Goal: Information Seeking & Learning: Learn about a topic

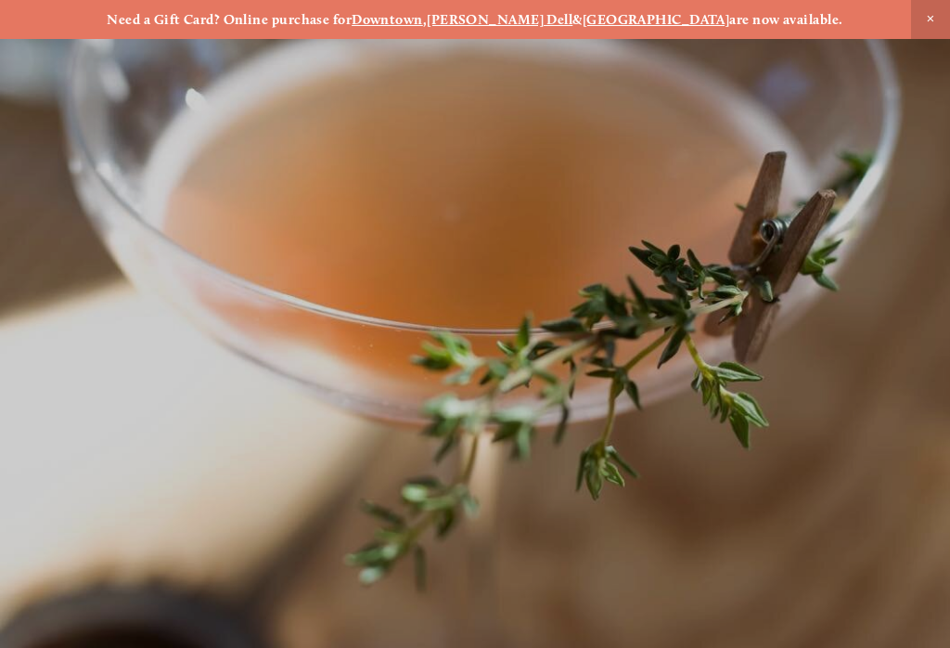
scroll to position [-21, 0]
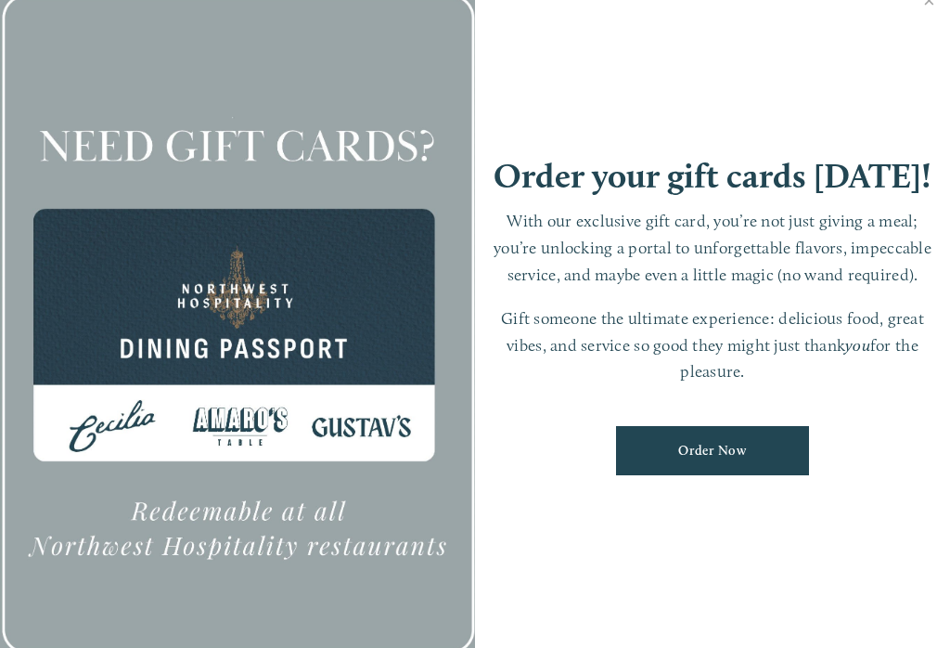
click at [912, 28] on link "Close" at bounding box center [929, 2] width 36 height 52
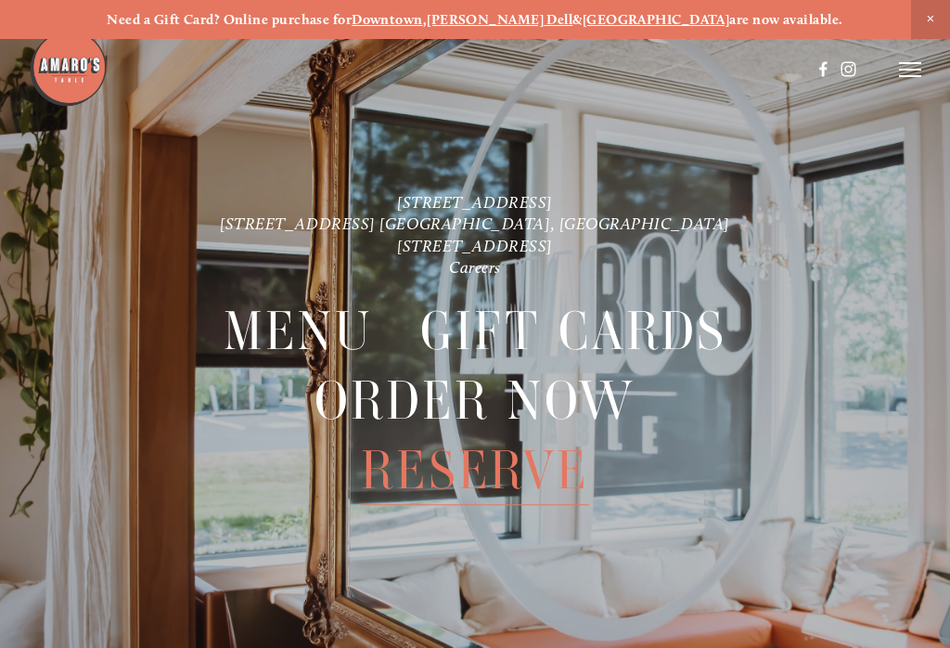
click at [900, 77] on icon at bounding box center [910, 69] width 22 height 17
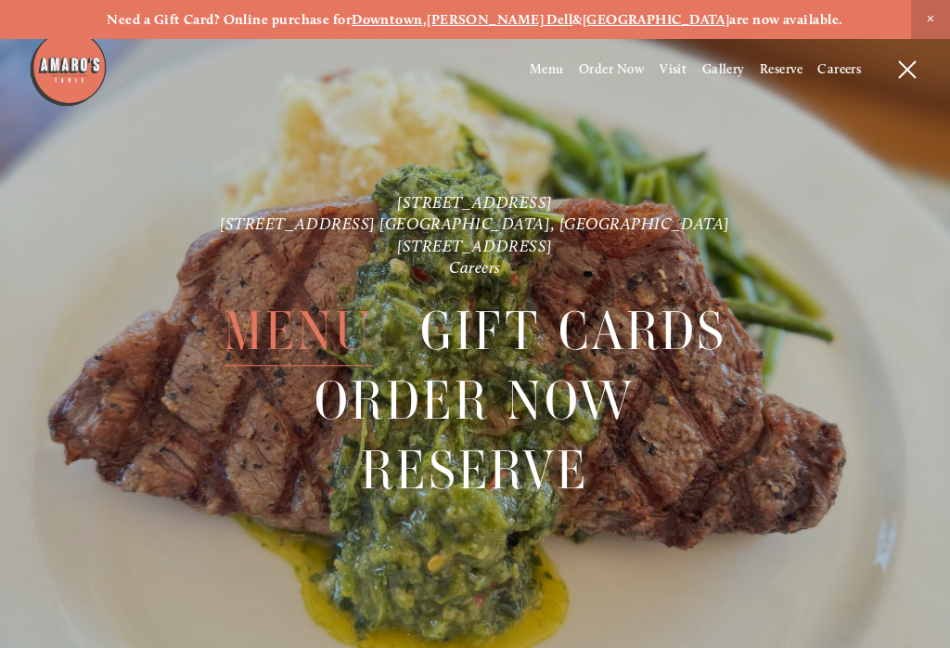
click at [543, 72] on span "Menu" at bounding box center [547, 69] width 34 height 16
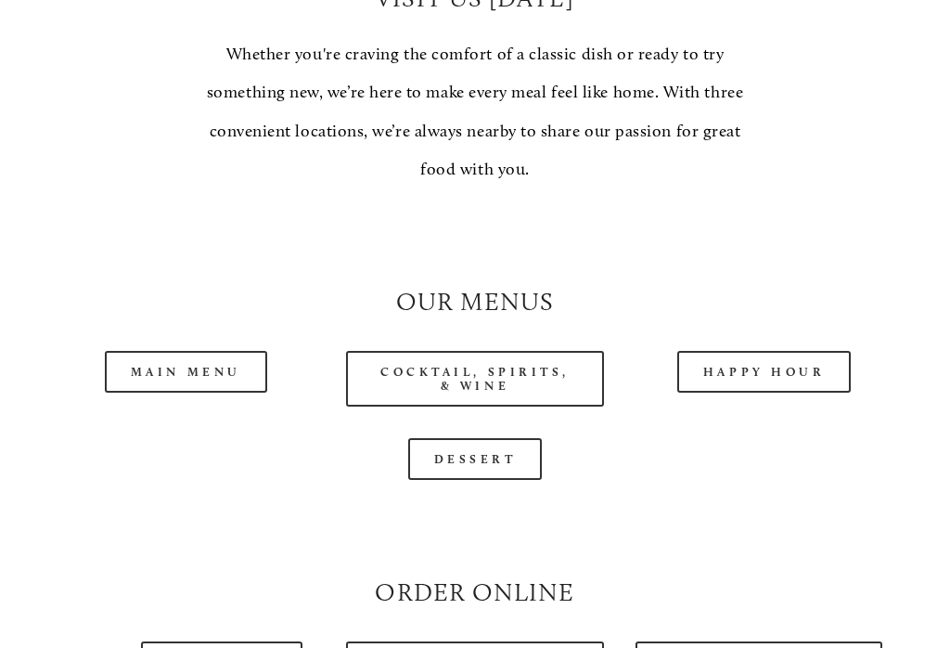
scroll to position [1386, 0]
click at [164, 351] on link "Main Menu" at bounding box center [186, 372] width 162 height 42
click at [768, 361] on link "Happy Hour" at bounding box center [764, 372] width 174 height 42
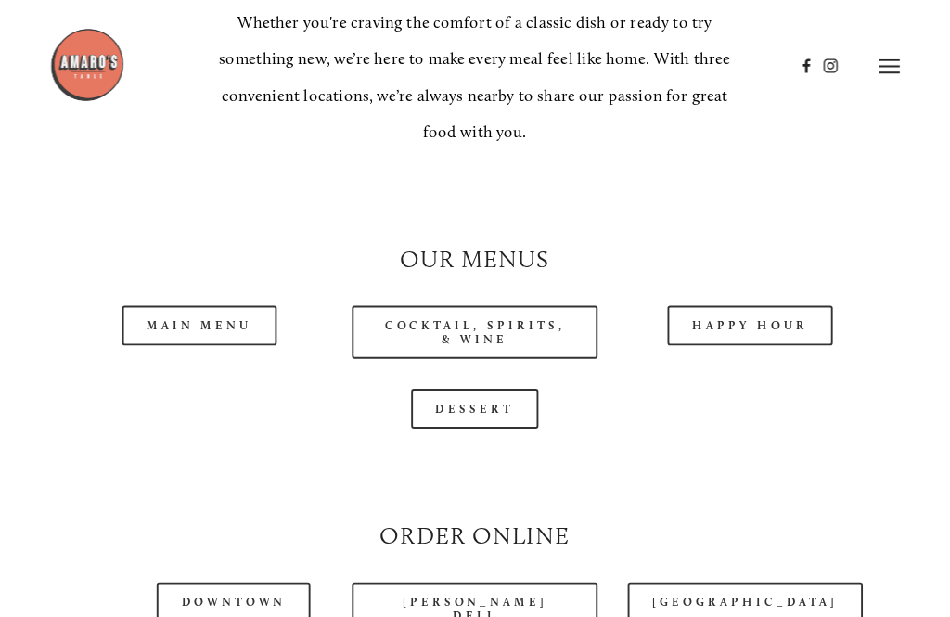
scroll to position [1393, 0]
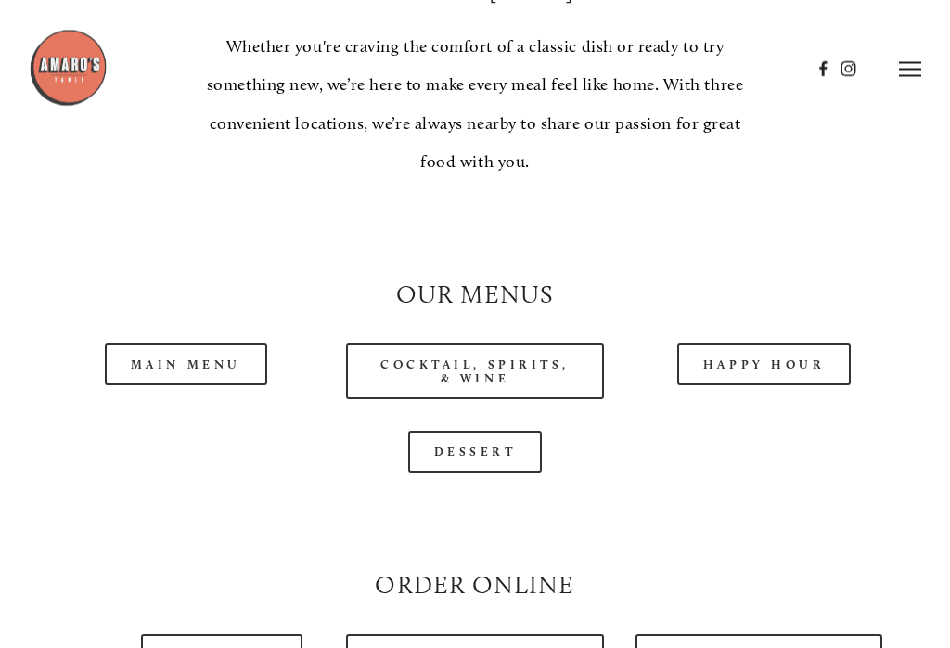
click at [385, 354] on link "Cocktail, Spirits, & Wine" at bounding box center [475, 372] width 258 height 56
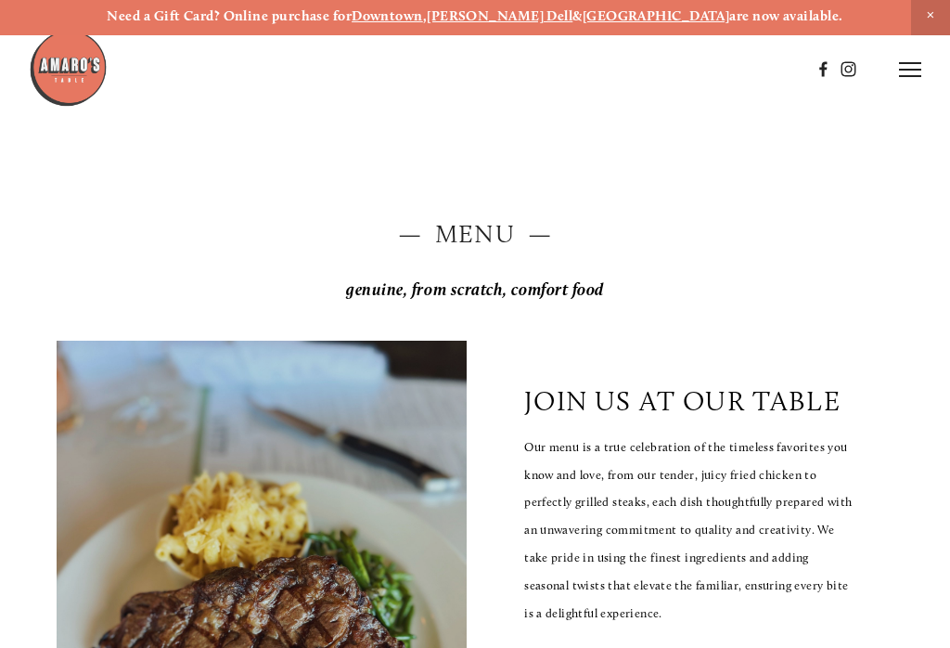
scroll to position [0, 0]
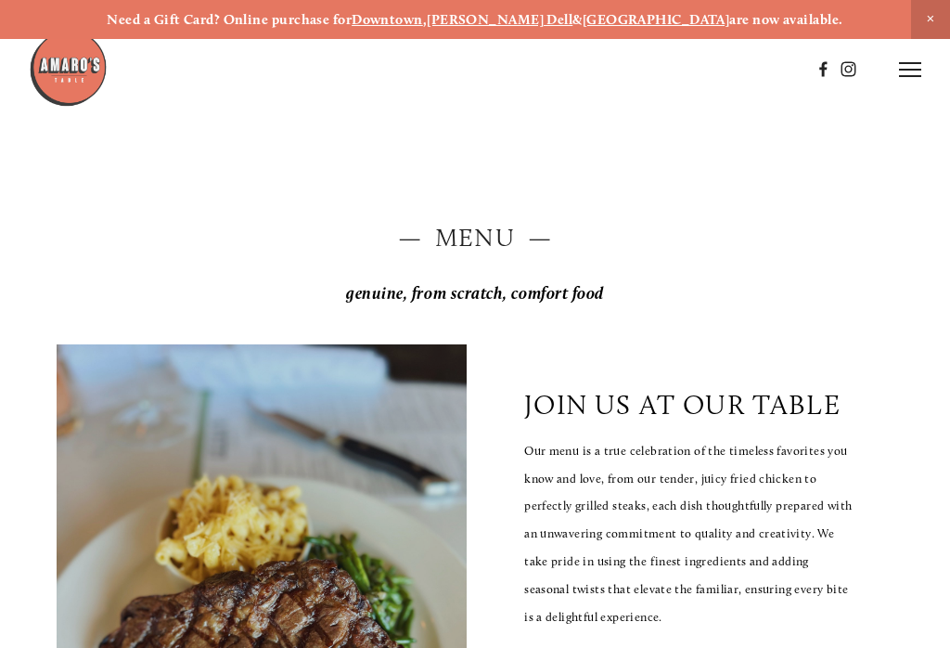
click at [902, 72] on icon at bounding box center [910, 69] width 22 height 17
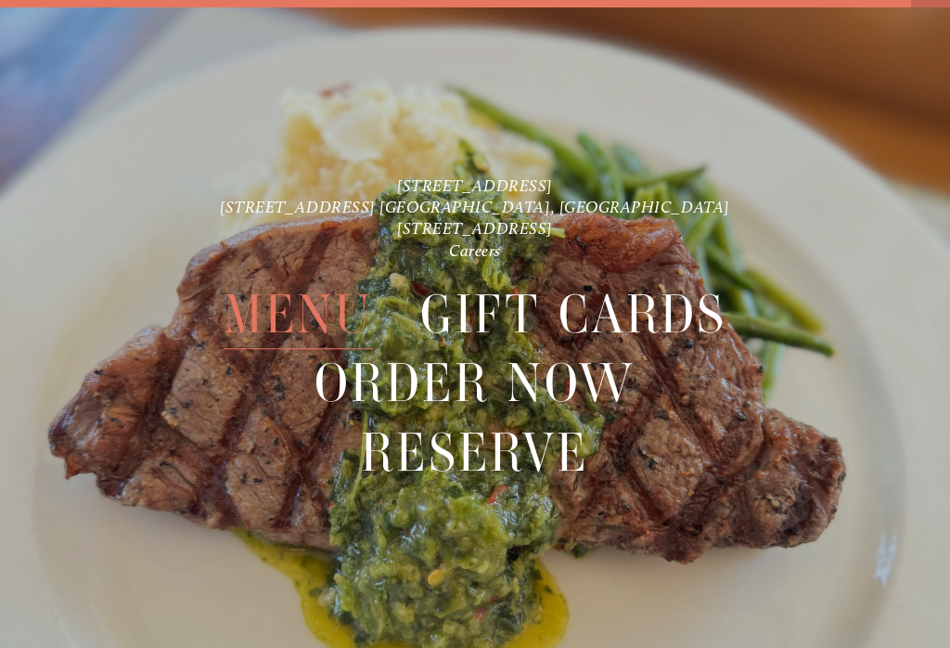
scroll to position [39, 0]
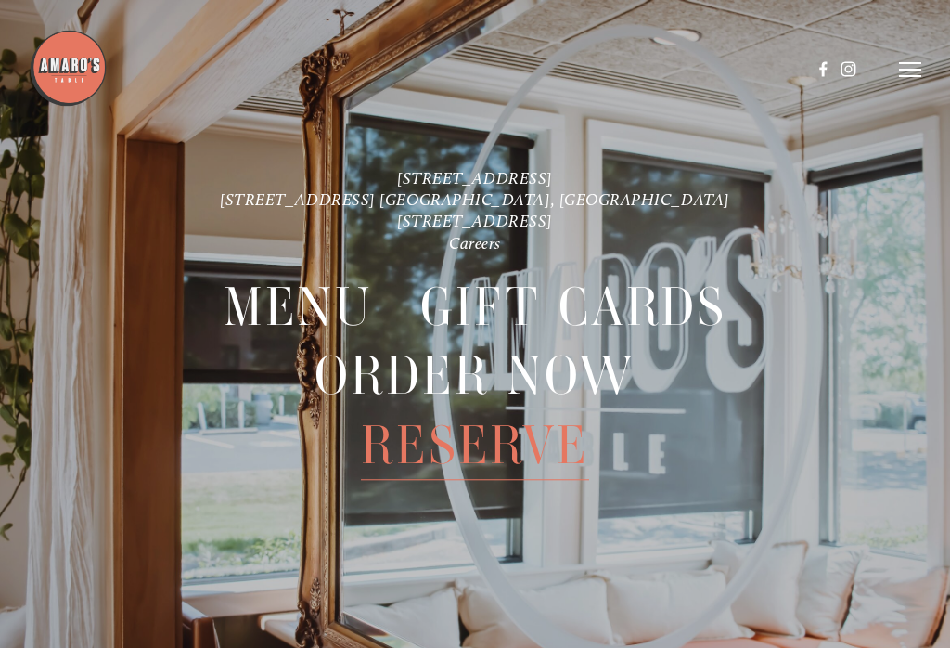
click at [437, 451] on span "Reserve" at bounding box center [475, 446] width 228 height 69
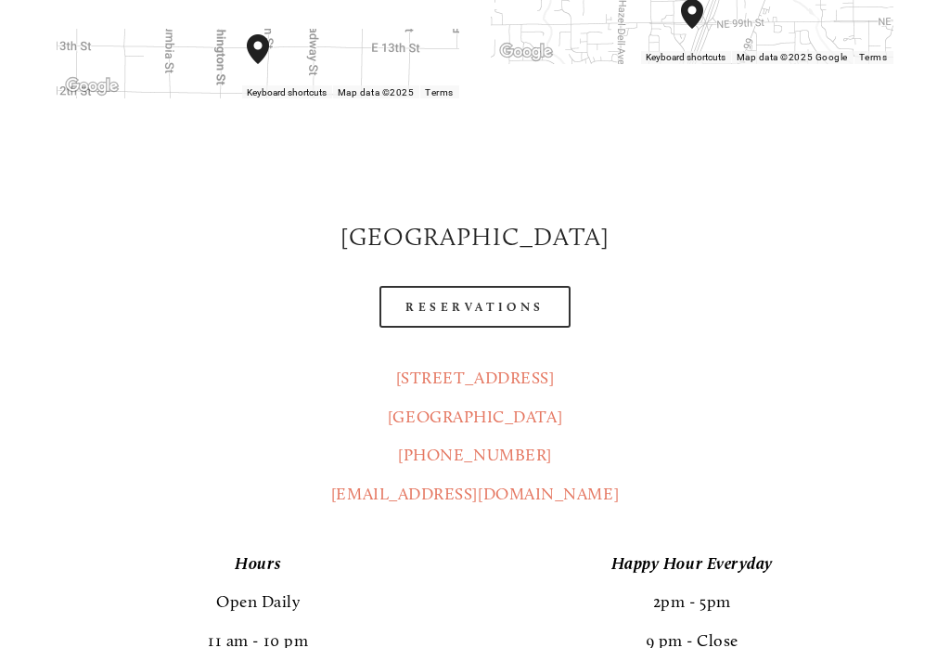
scroll to position [682, 0]
click at [443, 286] on link "Reservations" at bounding box center [475, 307] width 191 height 42
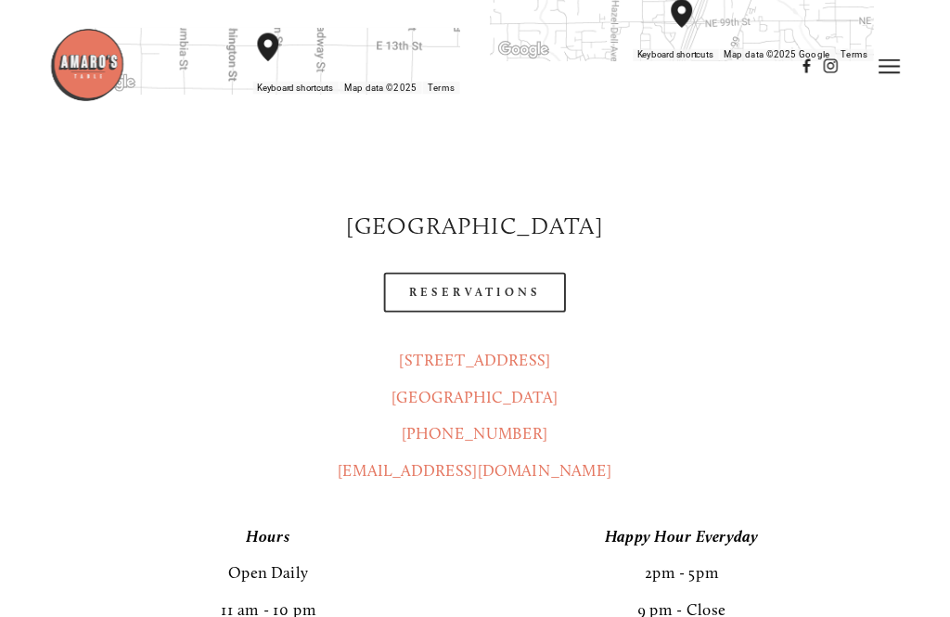
scroll to position [681, 0]
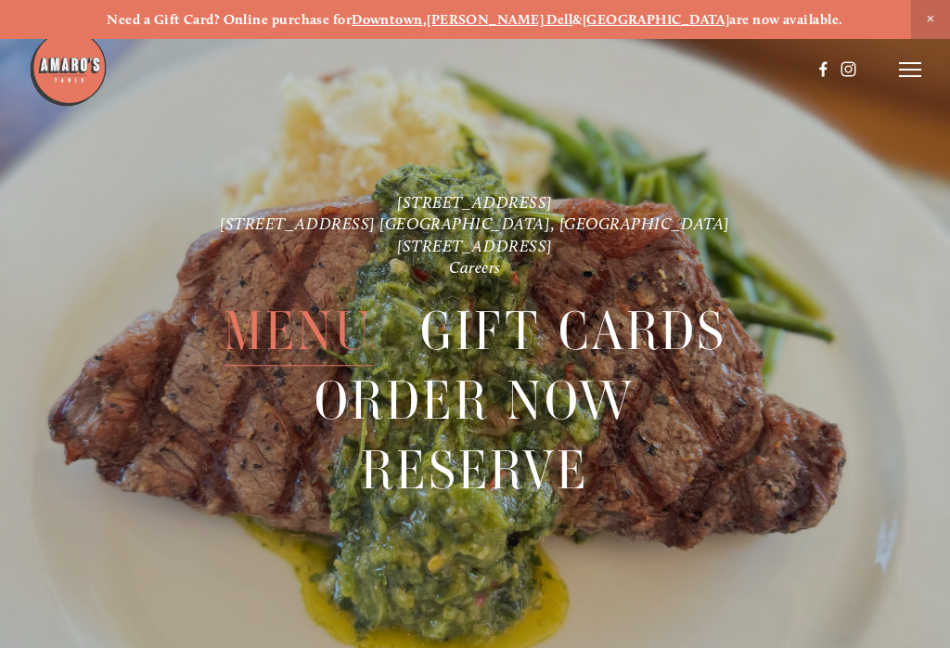
click at [912, 63] on line at bounding box center [910, 63] width 22 height 0
click at [266, 340] on span "Menu" at bounding box center [299, 331] width 150 height 69
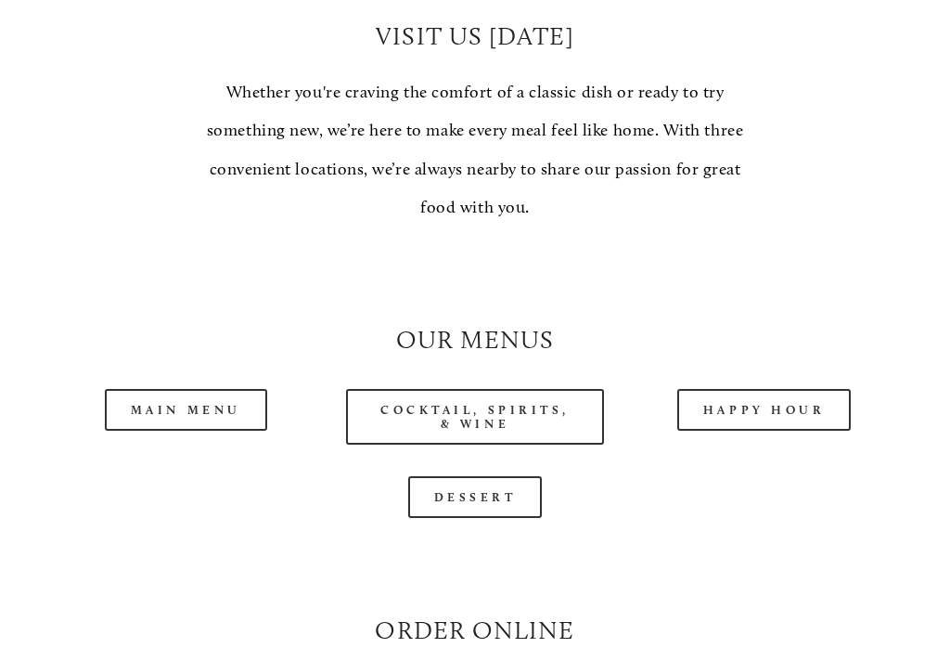
scroll to position [1447, 0]
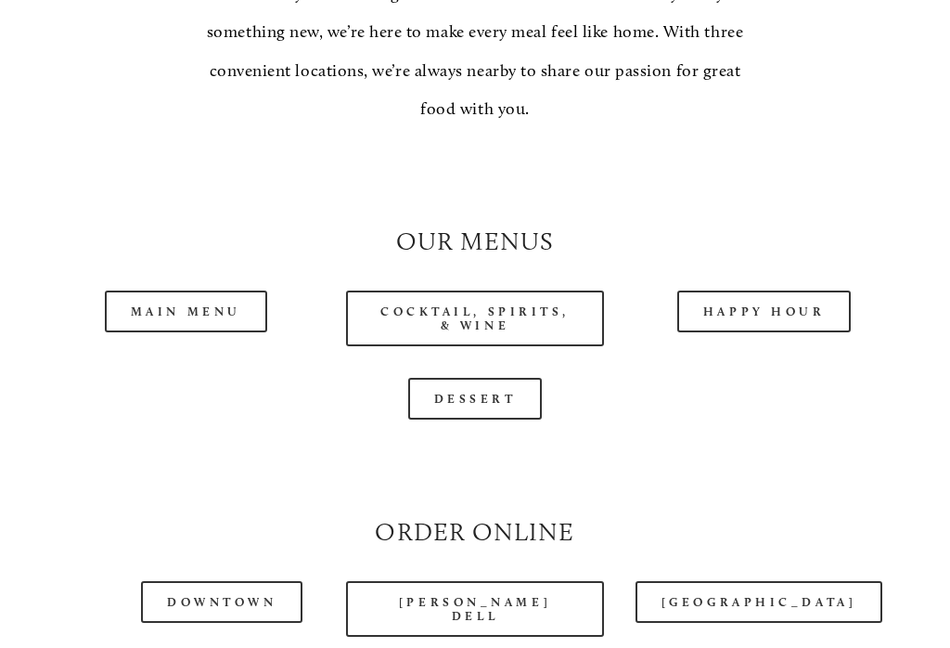
click at [171, 295] on link "Main Menu" at bounding box center [186, 311] width 162 height 42
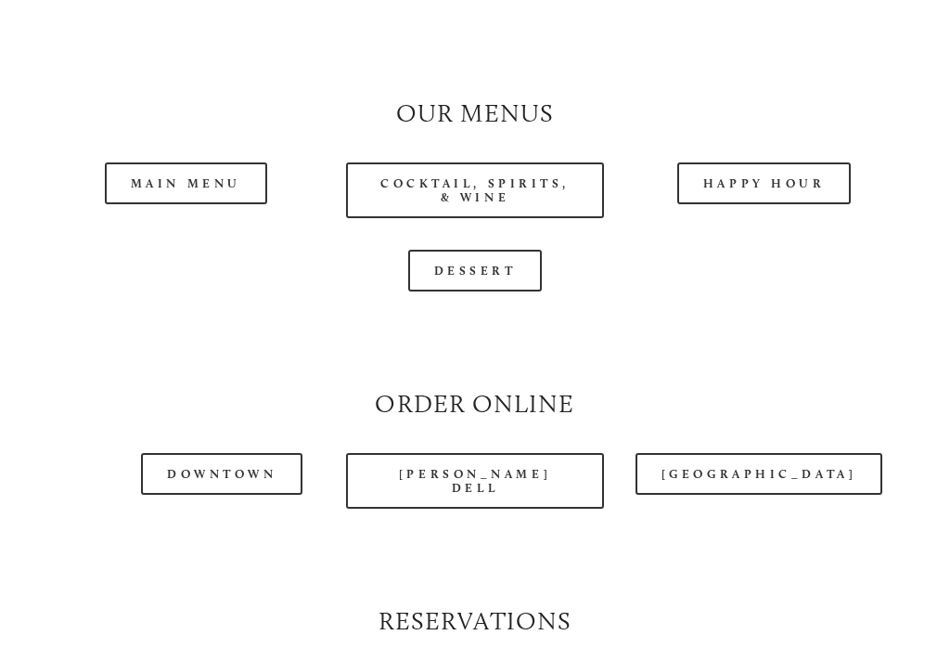
scroll to position [1578, 0]
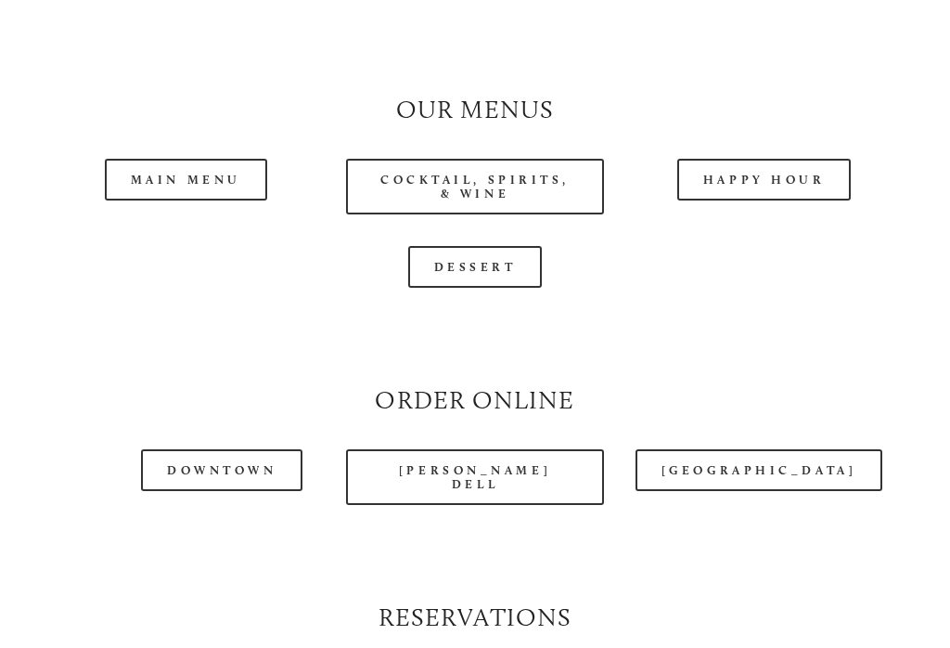
click at [443, 248] on link "Dessert" at bounding box center [475, 267] width 135 height 42
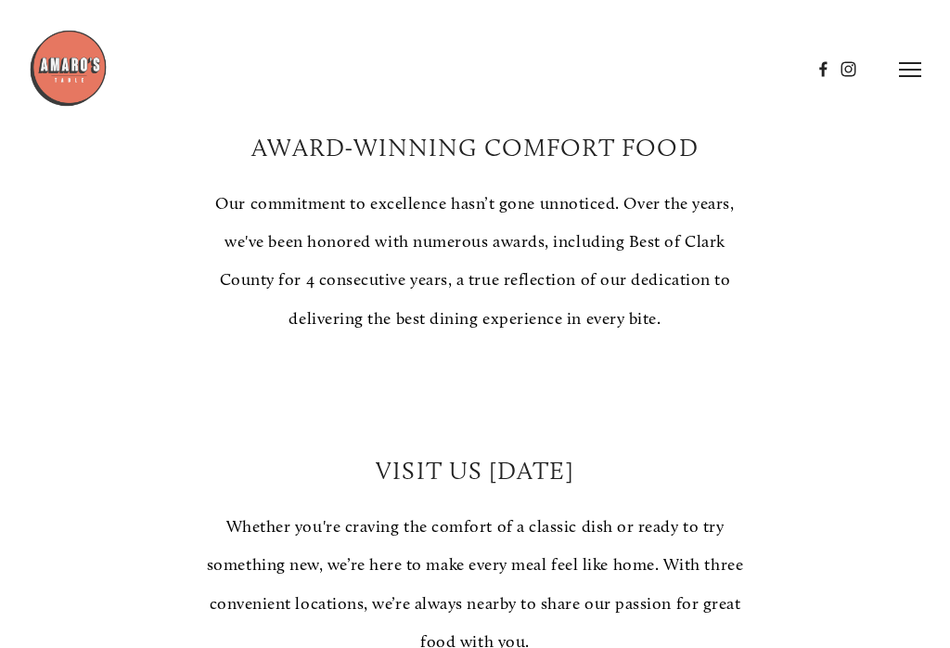
scroll to position [912, 0]
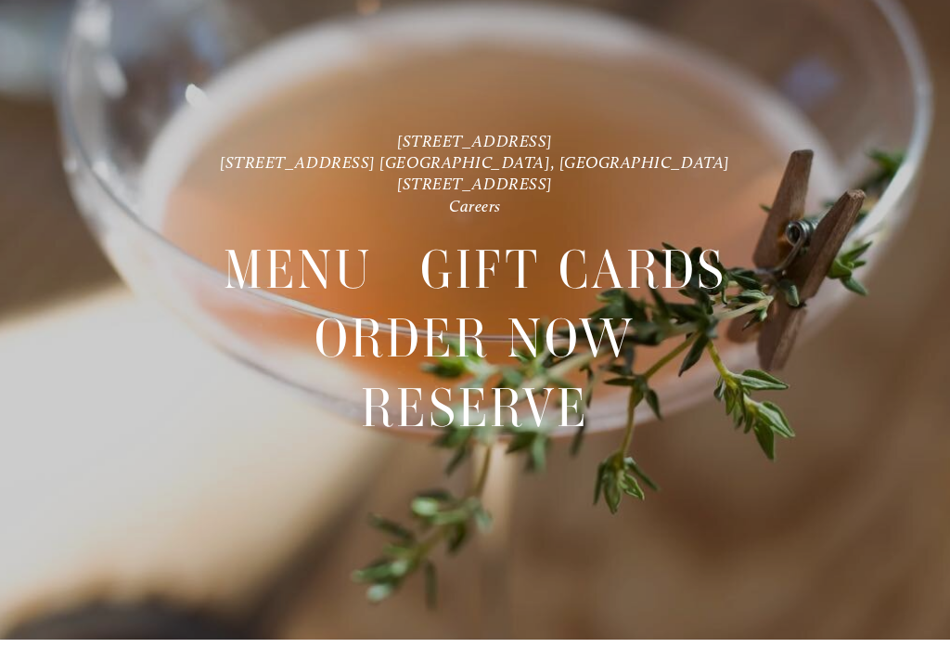
scroll to position [39, 0]
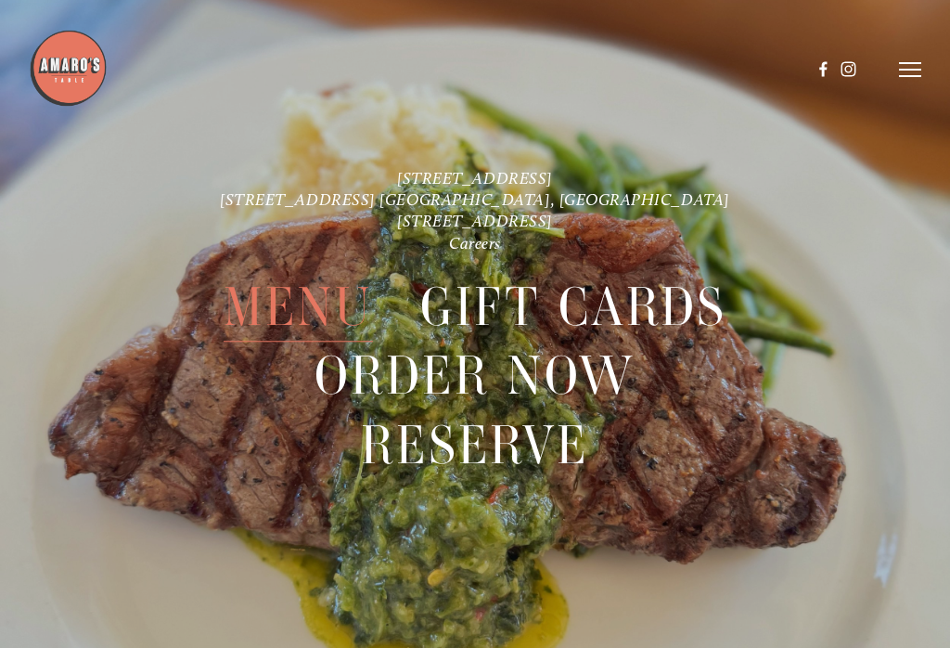
click at [284, 311] on span "Menu" at bounding box center [299, 307] width 150 height 69
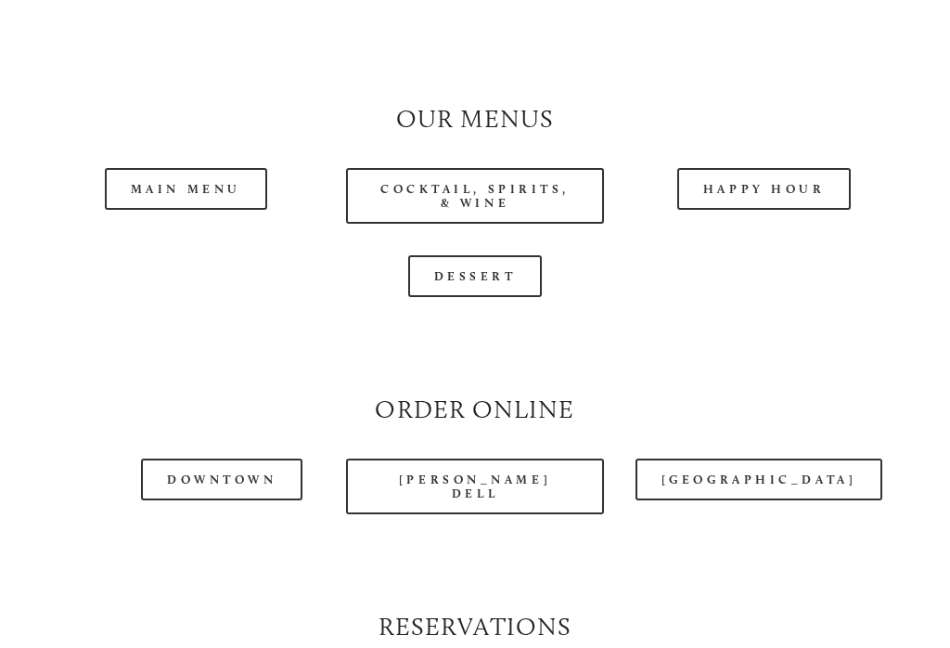
scroll to position [1569, 0]
click at [184, 171] on link "Main Menu" at bounding box center [186, 189] width 162 height 42
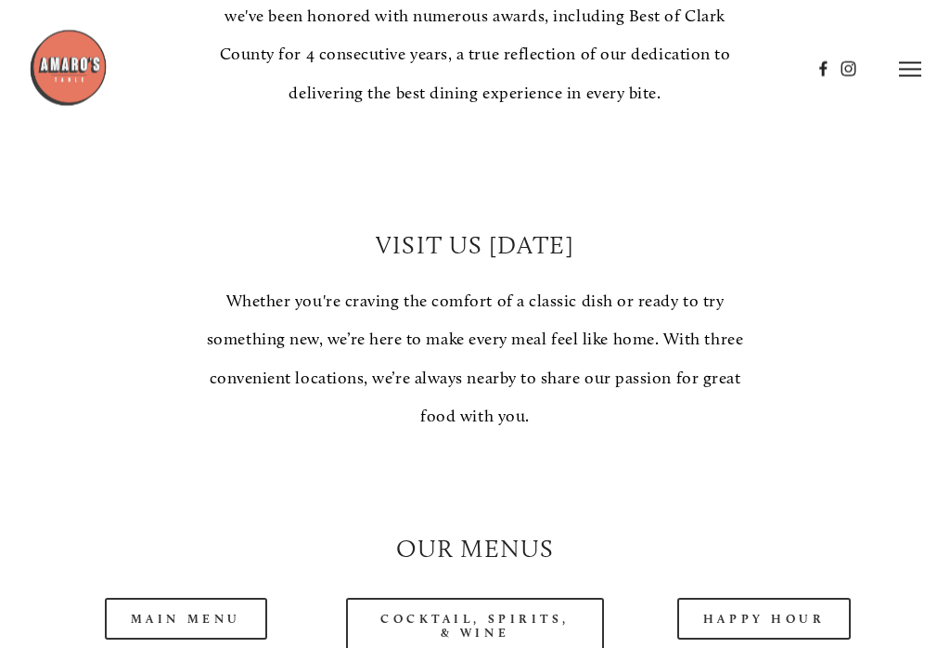
scroll to position [1136, 0]
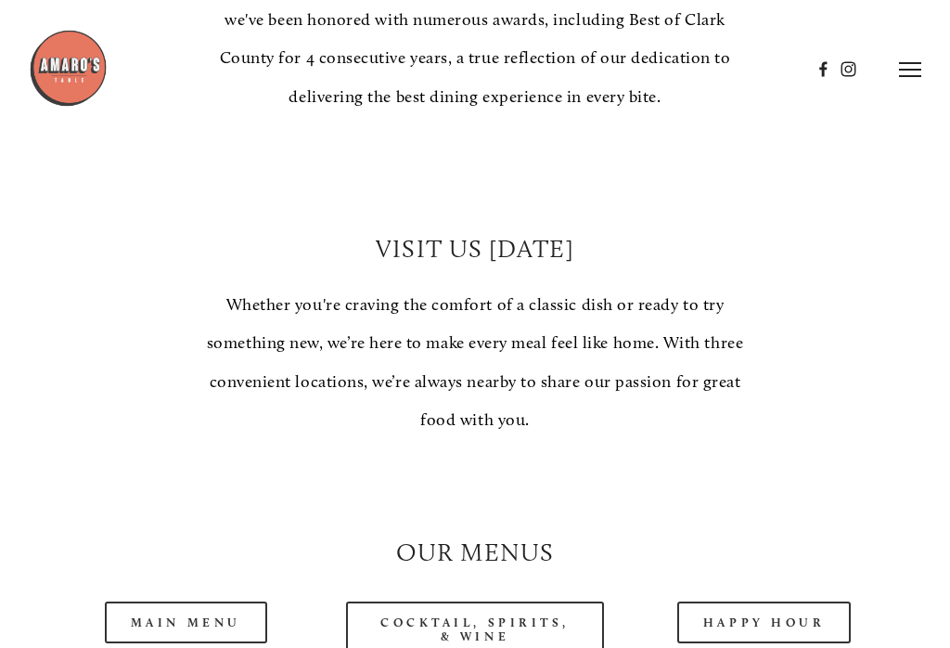
click at [916, 66] on icon at bounding box center [910, 69] width 22 height 17
click at [719, 72] on span "Gallery" at bounding box center [723, 69] width 43 height 16
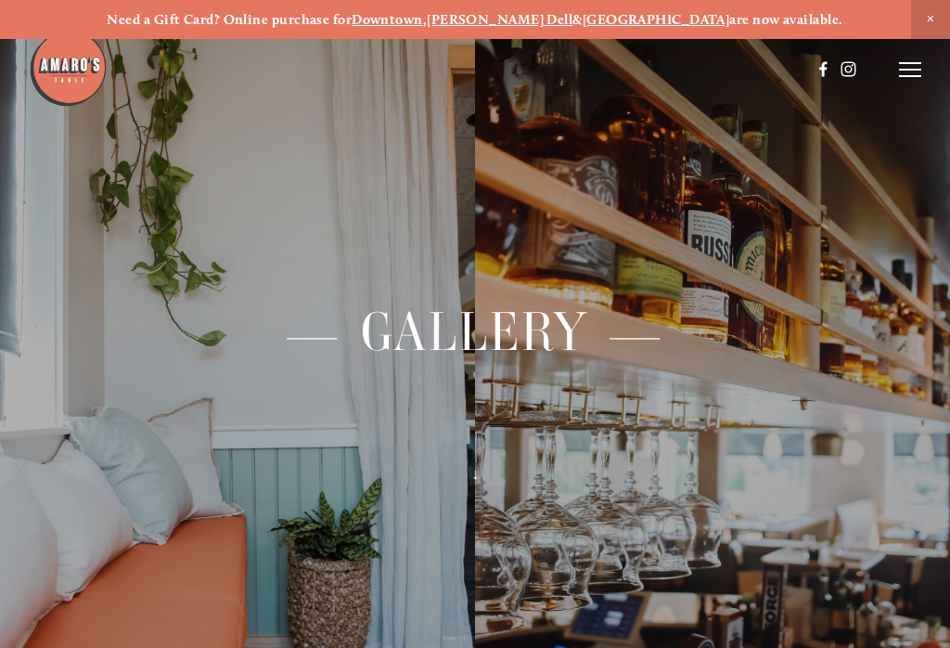
click at [903, 70] on line at bounding box center [910, 70] width 22 height 0
click at [543, 71] on span "Menu" at bounding box center [547, 69] width 34 height 16
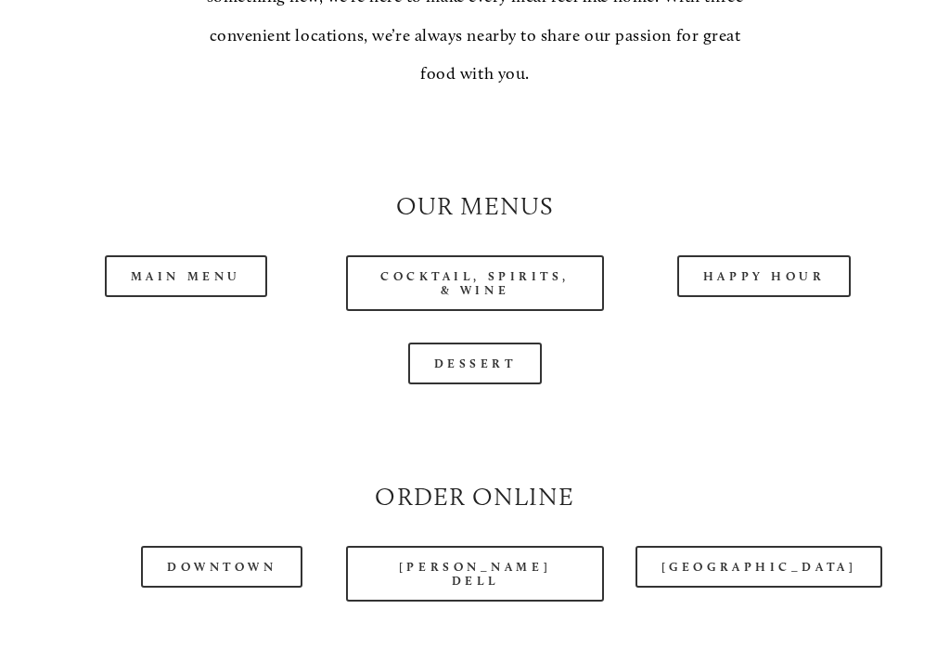
scroll to position [1556, 0]
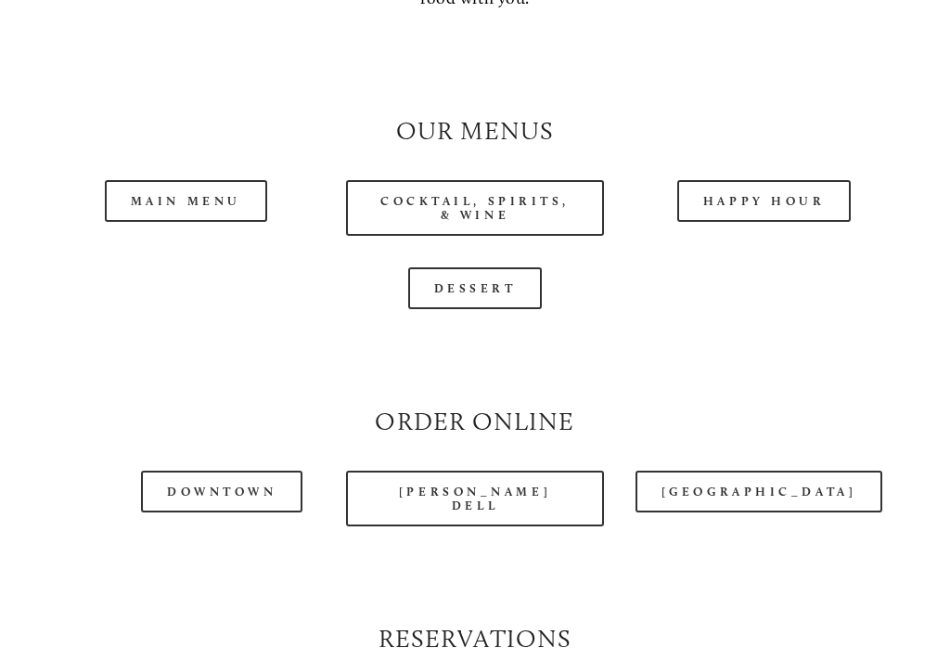
click at [158, 190] on link "Main Menu" at bounding box center [186, 202] width 162 height 42
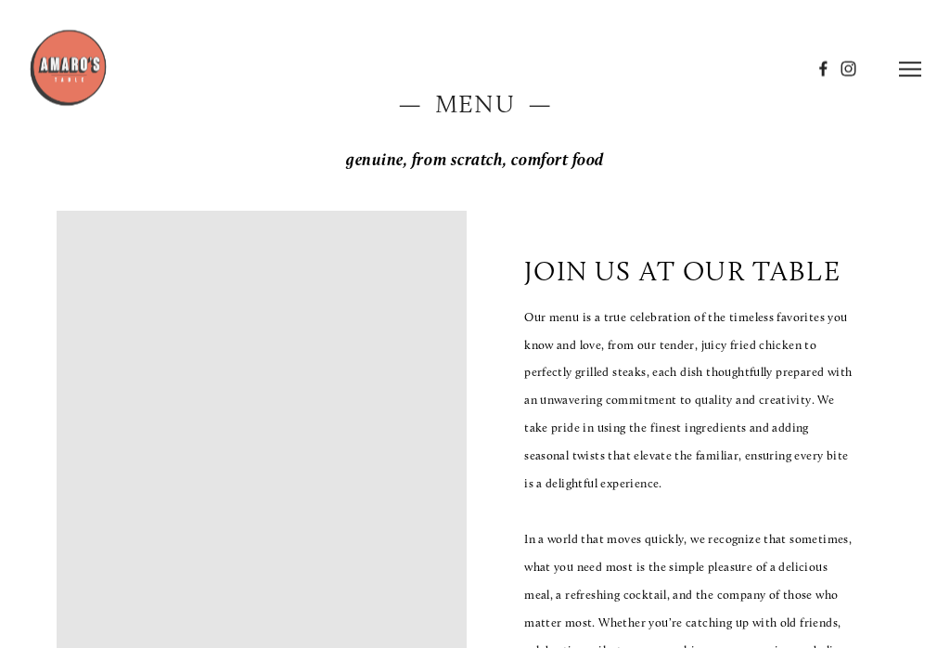
scroll to position [0, 0]
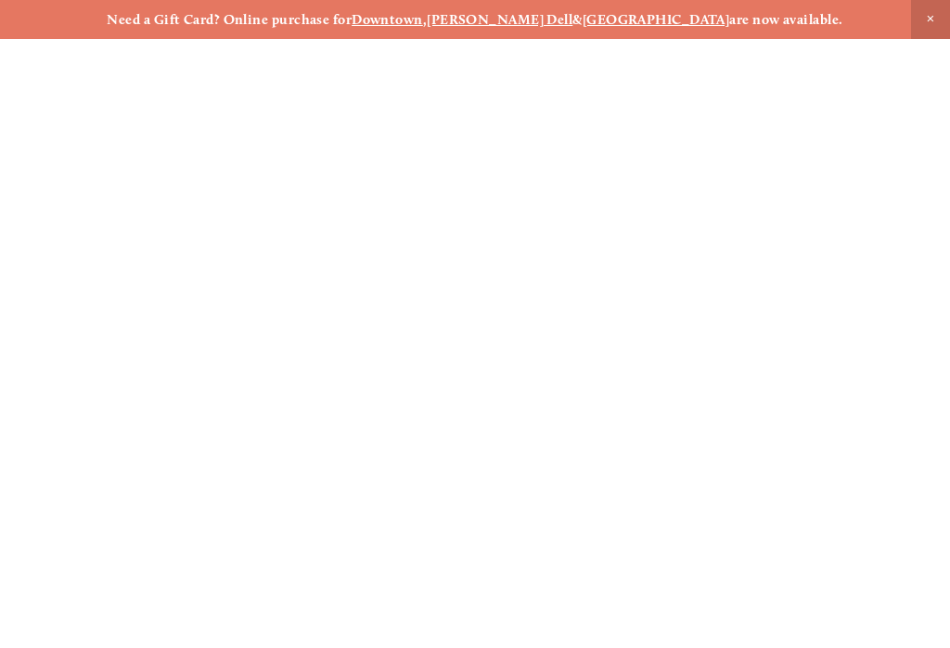
click at [75, 20] on p "Need a Gift Card? Online purchase for Downtown , Hazel Dell & Castle Rock are n…" at bounding box center [475, 19] width 867 height 17
